Goal: Transaction & Acquisition: Download file/media

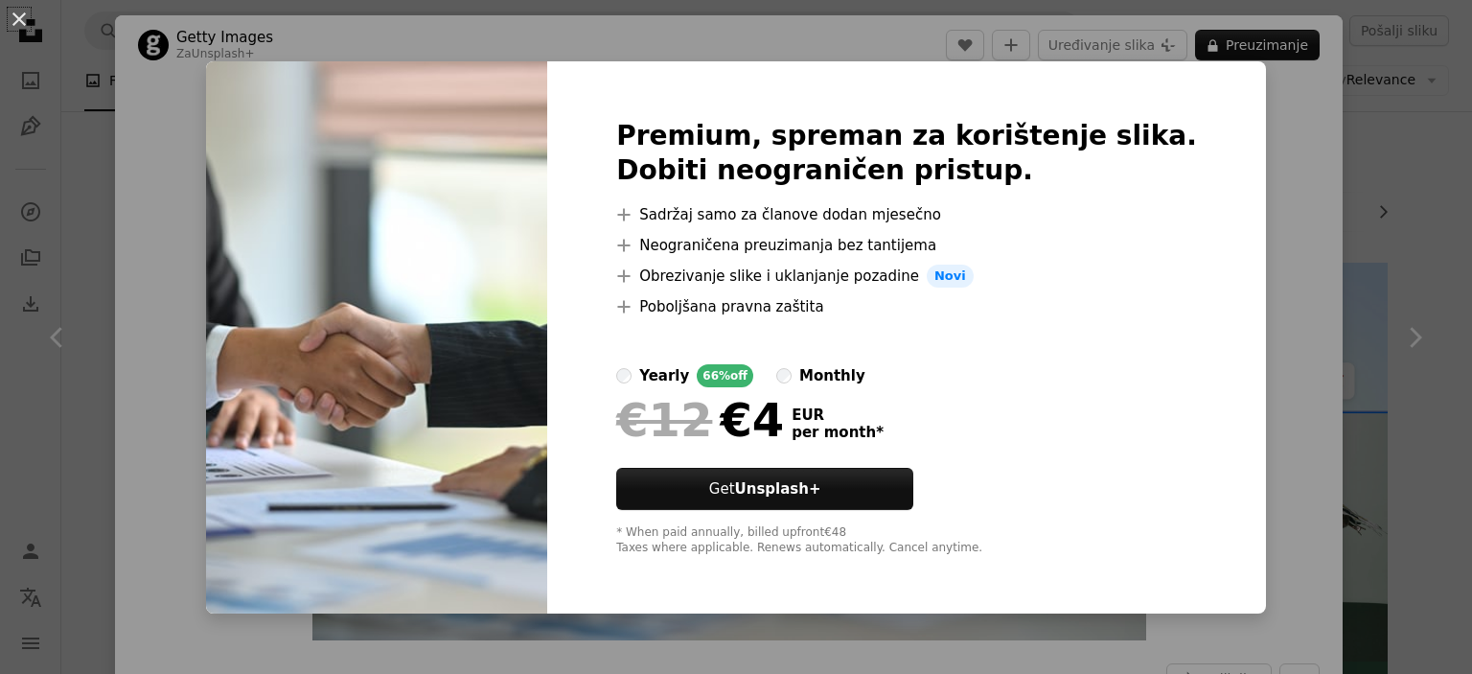
scroll to position [2024, 0]
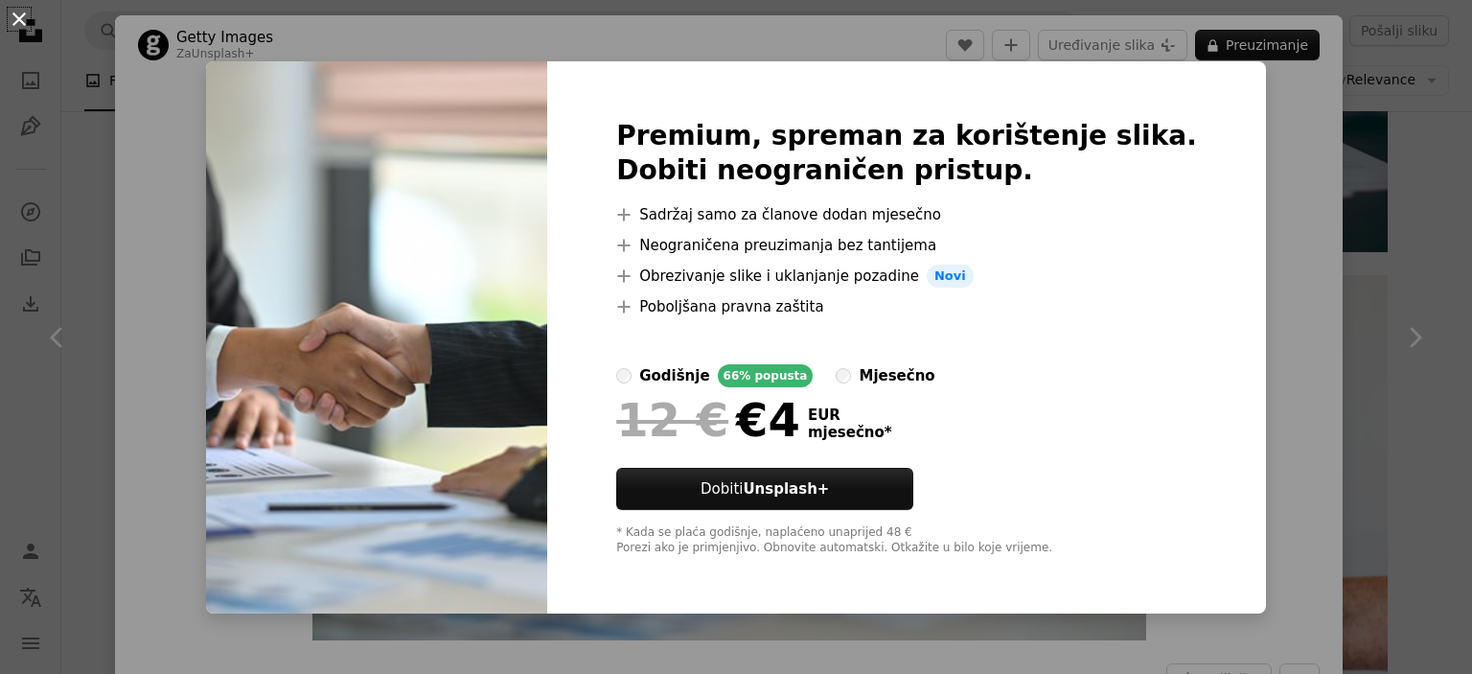
click at [21, 20] on button "An X shape" at bounding box center [19, 19] width 23 height 23
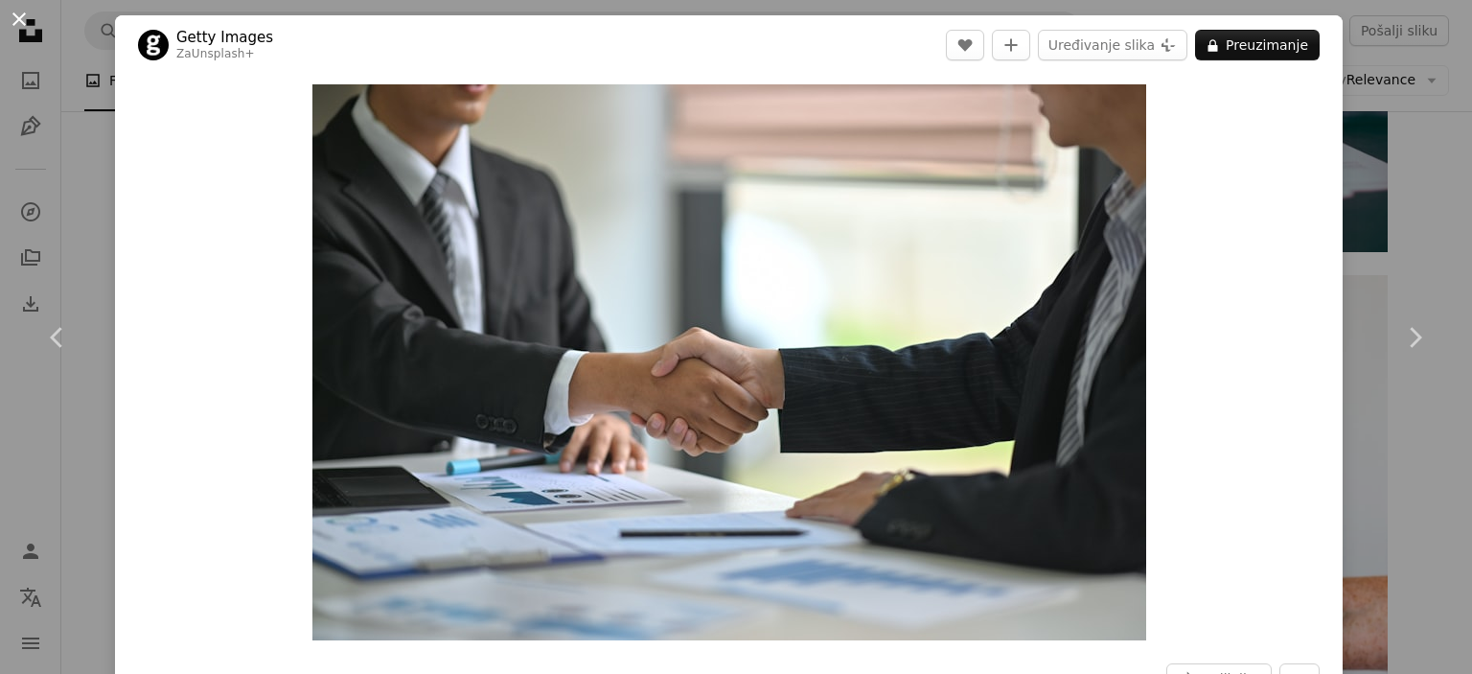
click at [15, 15] on button "An X shape" at bounding box center [19, 19] width 23 height 23
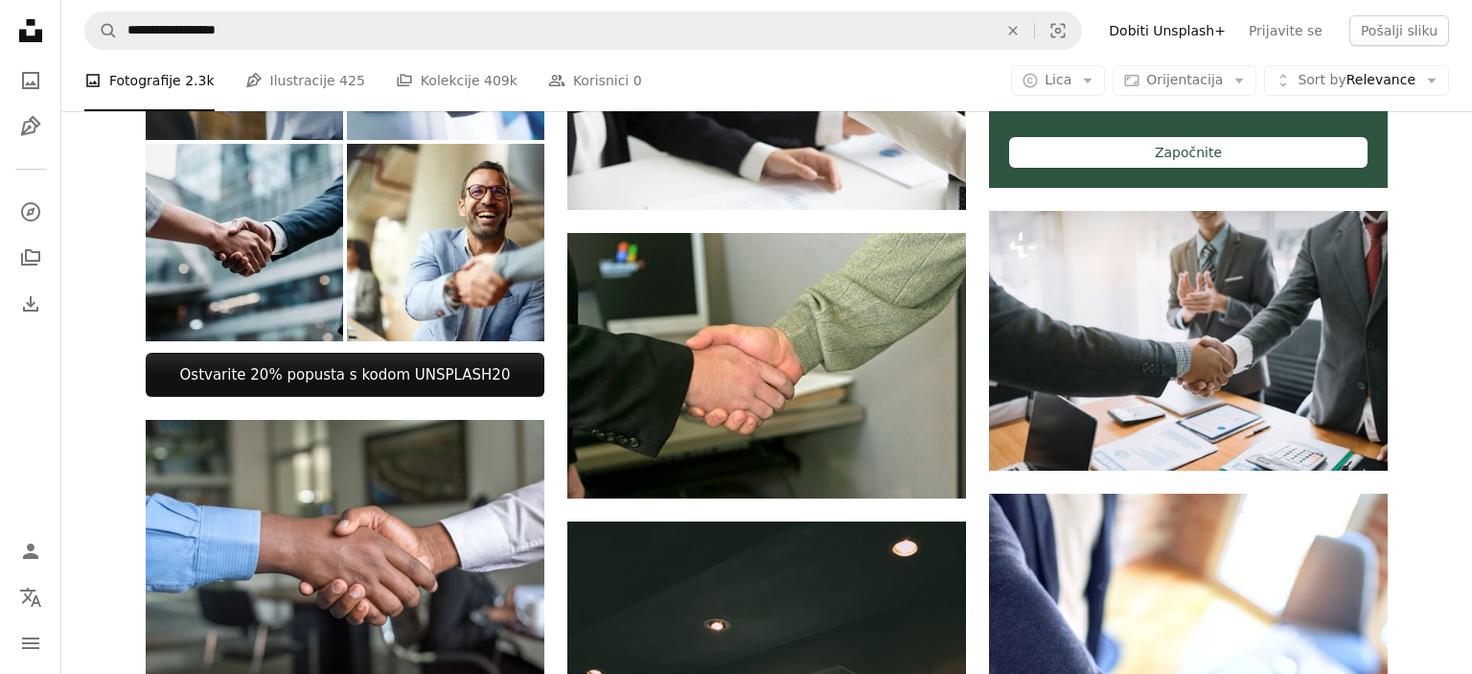
scroll to position [506, 0]
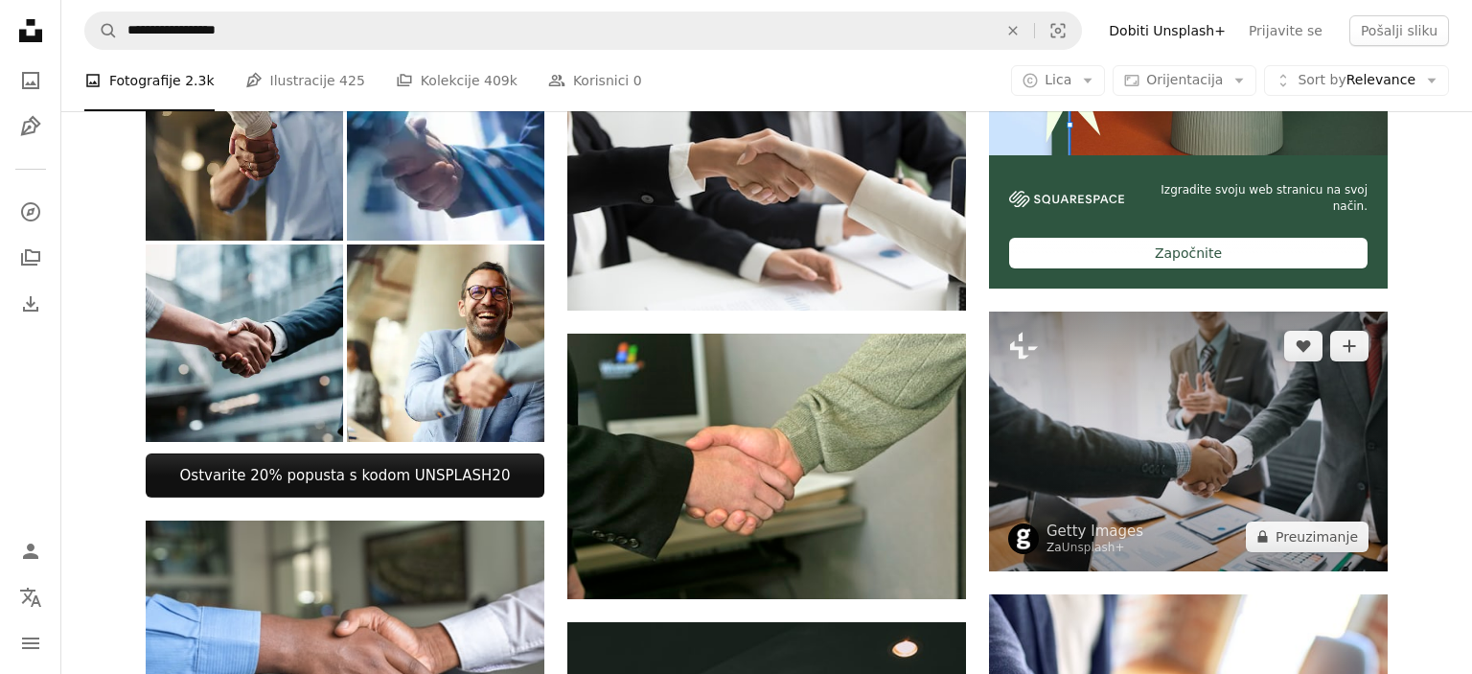
click at [1147, 440] on img at bounding box center [1188, 440] width 399 height 259
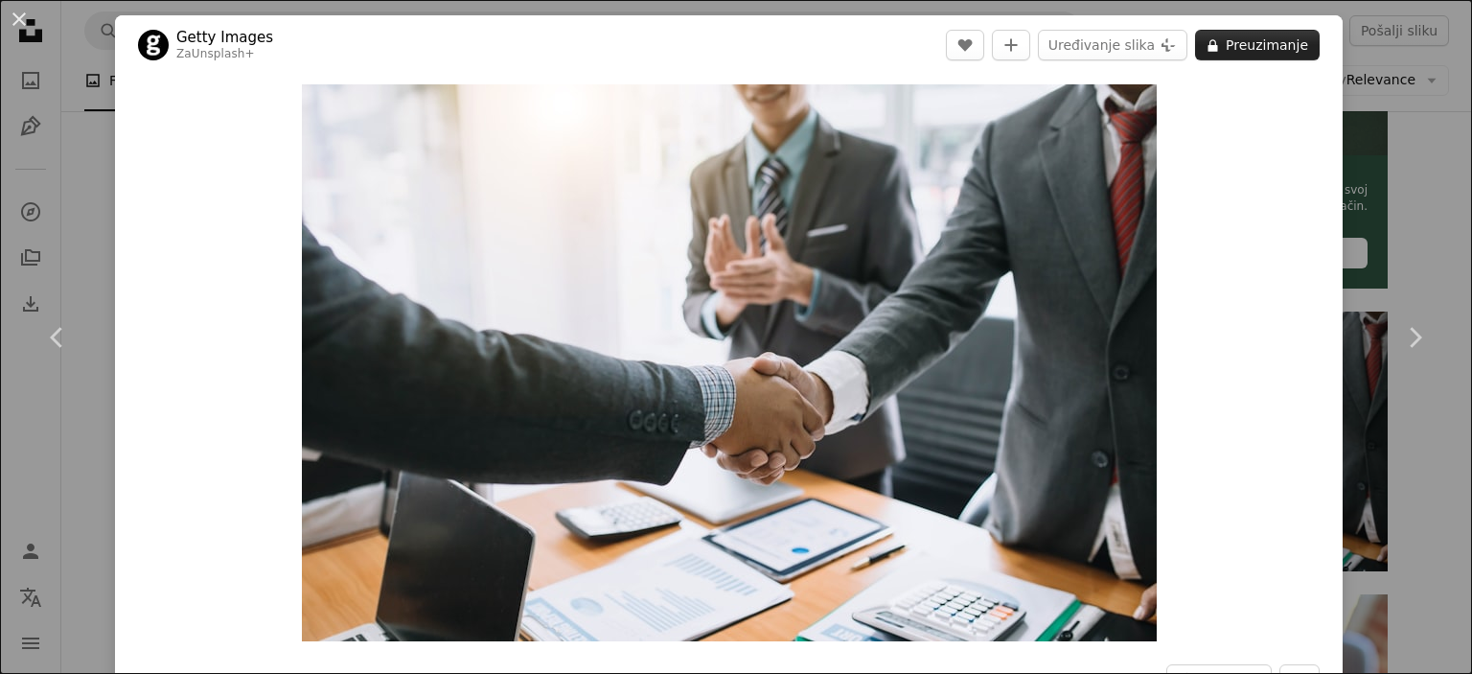
click at [1255, 36] on button "A lock Preuzimanje" at bounding box center [1257, 45] width 125 height 31
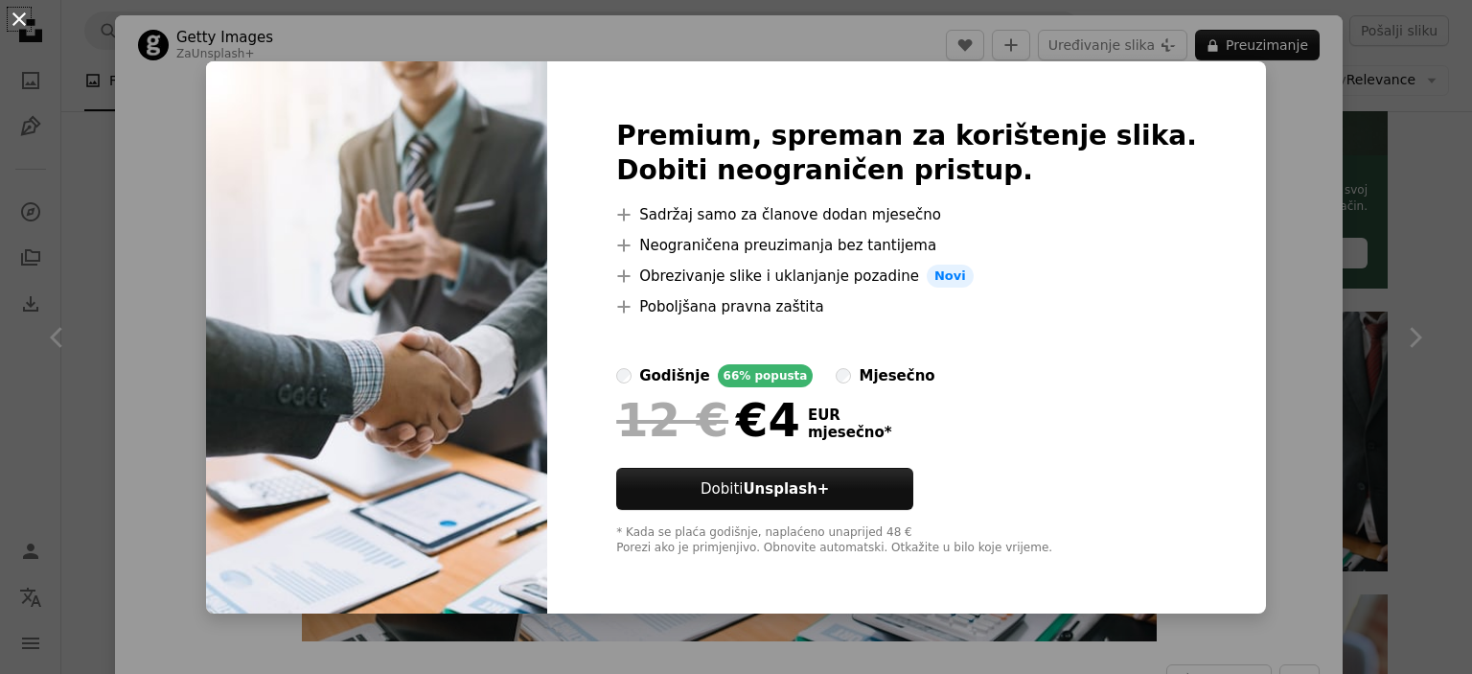
click at [15, 17] on button "An X shape" at bounding box center [19, 19] width 23 height 23
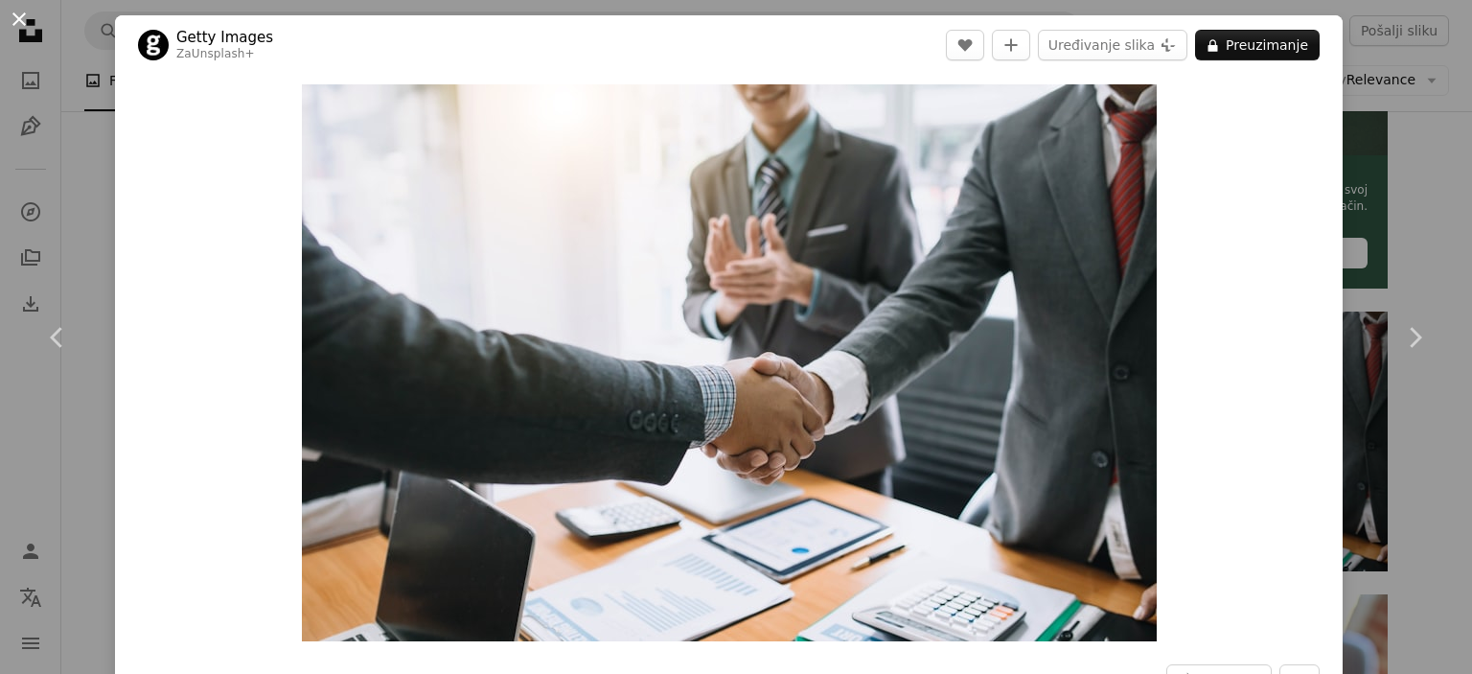
click at [12, 9] on button "An X shape" at bounding box center [19, 19] width 23 height 23
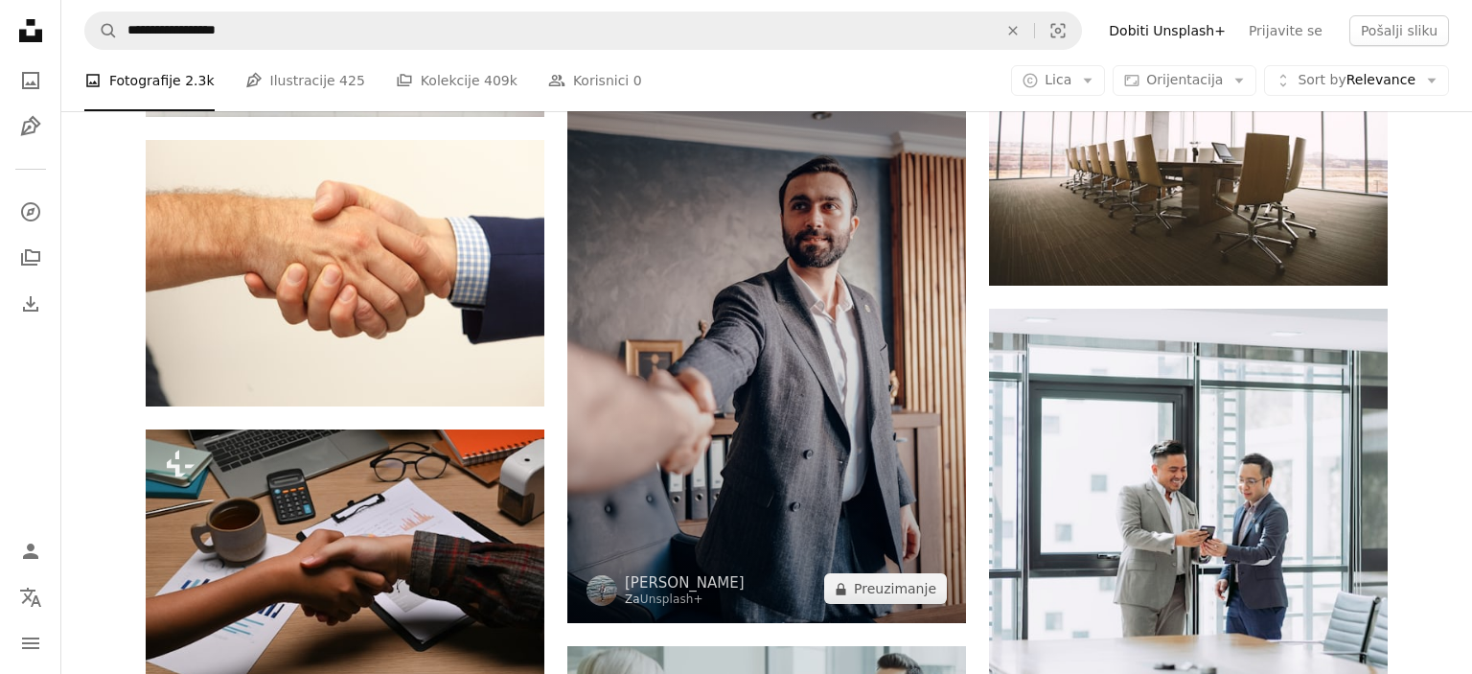
scroll to position [3643, 0]
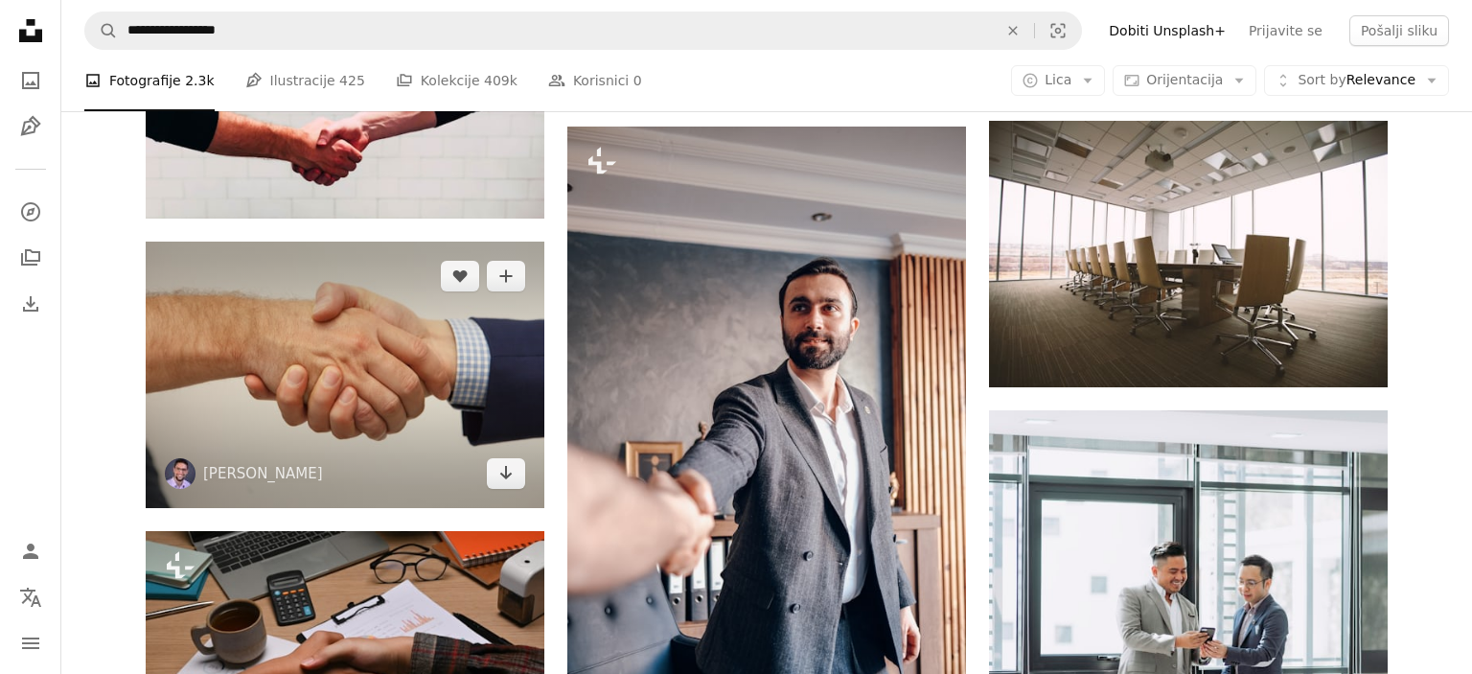
click at [388, 409] on img at bounding box center [345, 373] width 399 height 265
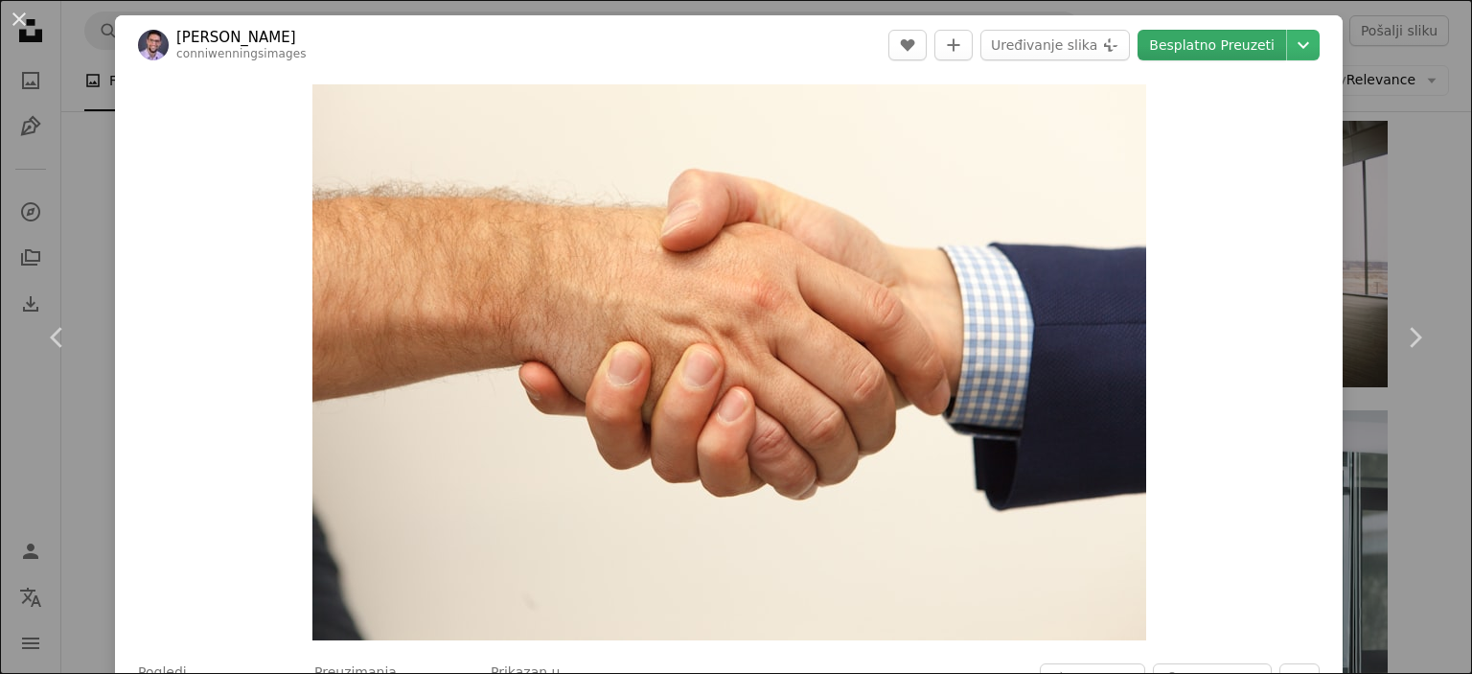
click at [1252, 48] on link "Besplatno Preuzeti" at bounding box center [1212, 45] width 149 height 31
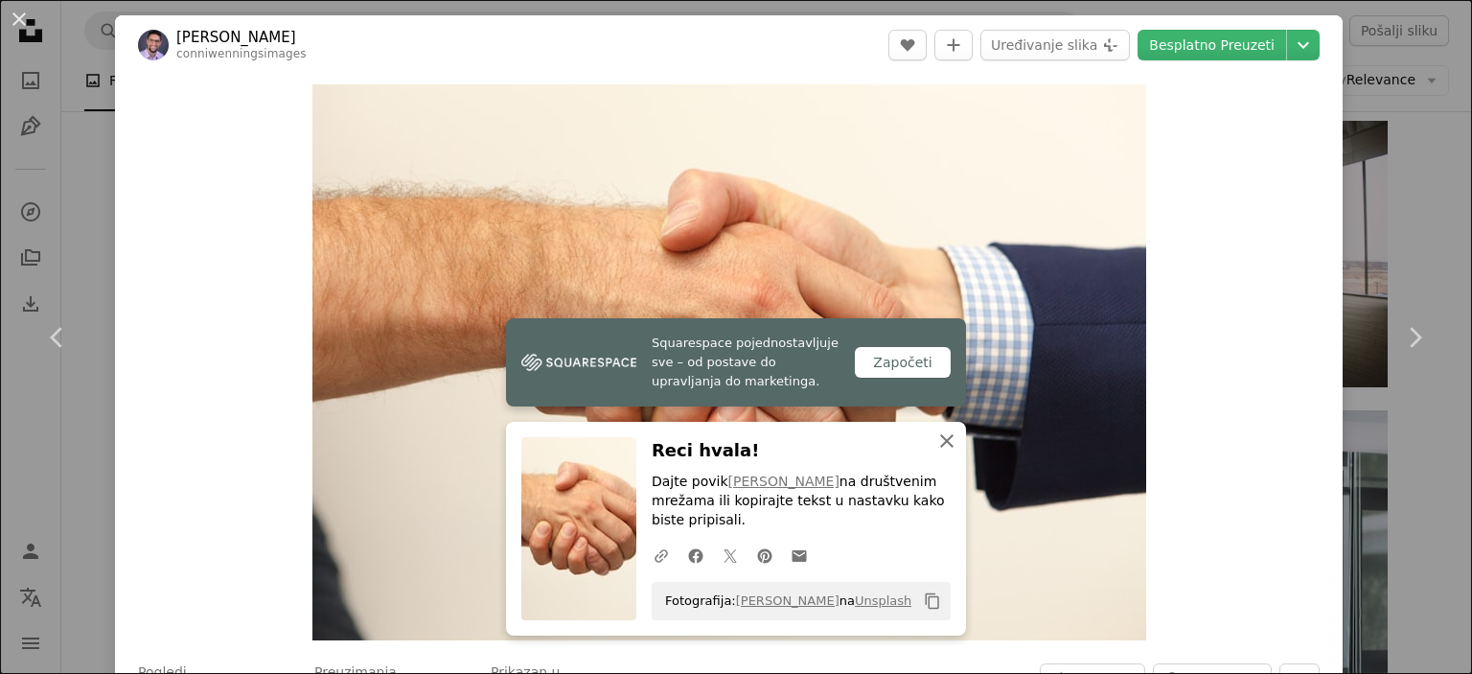
click at [953, 438] on icon "An X shape" at bounding box center [946, 440] width 23 height 23
